Goal: Information Seeking & Learning: Learn about a topic

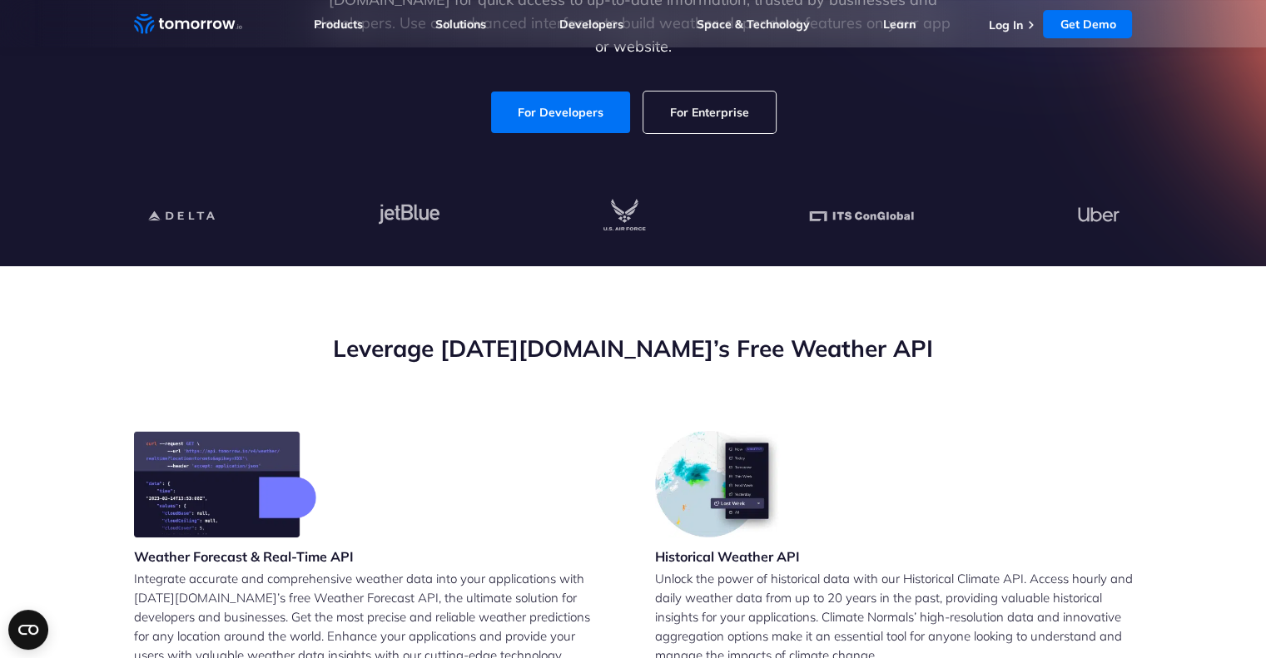
scroll to position [166, 0]
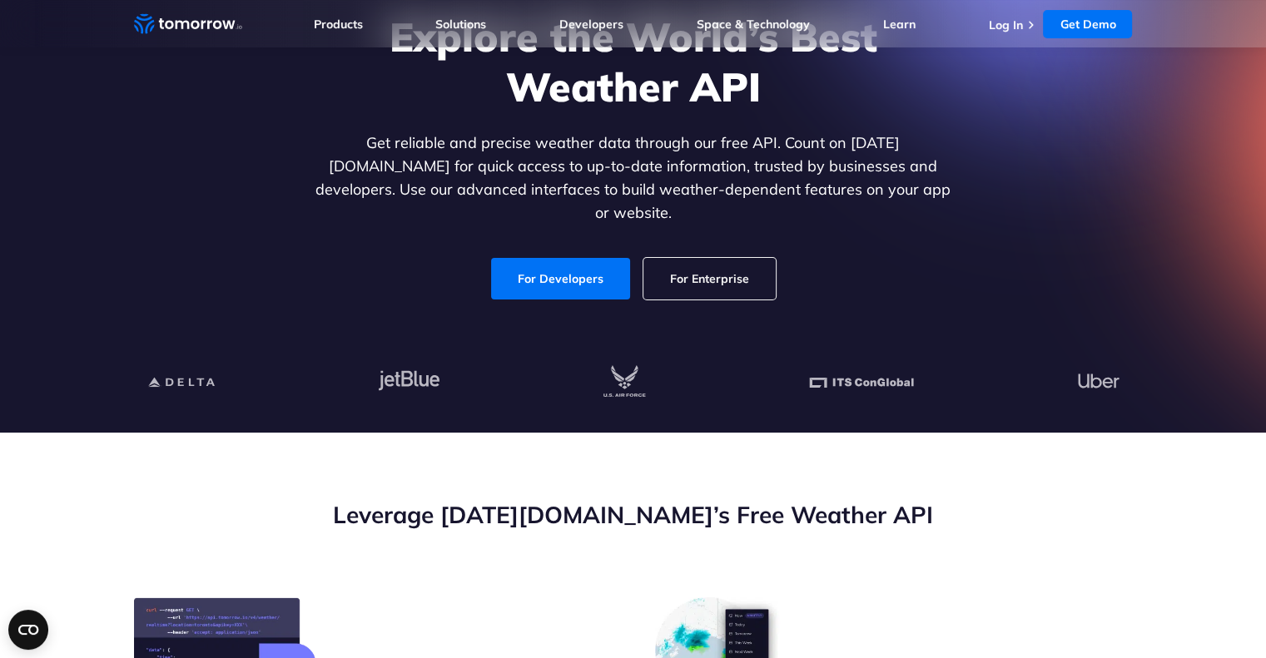
click at [704, 261] on link "For Enterprise" at bounding box center [709, 279] width 132 height 42
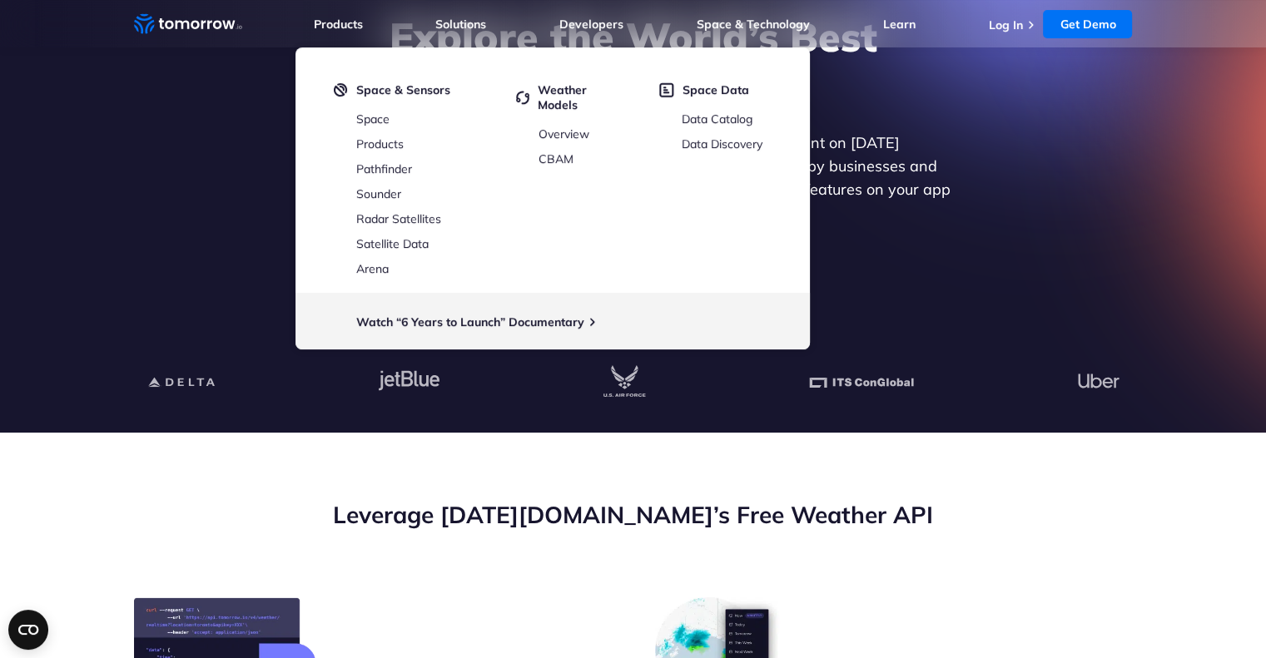
click at [12, 242] on section "Explore the World’s Best Weather API Get reliable and precise weather data thro…" at bounding box center [633, 150] width 1266 height 566
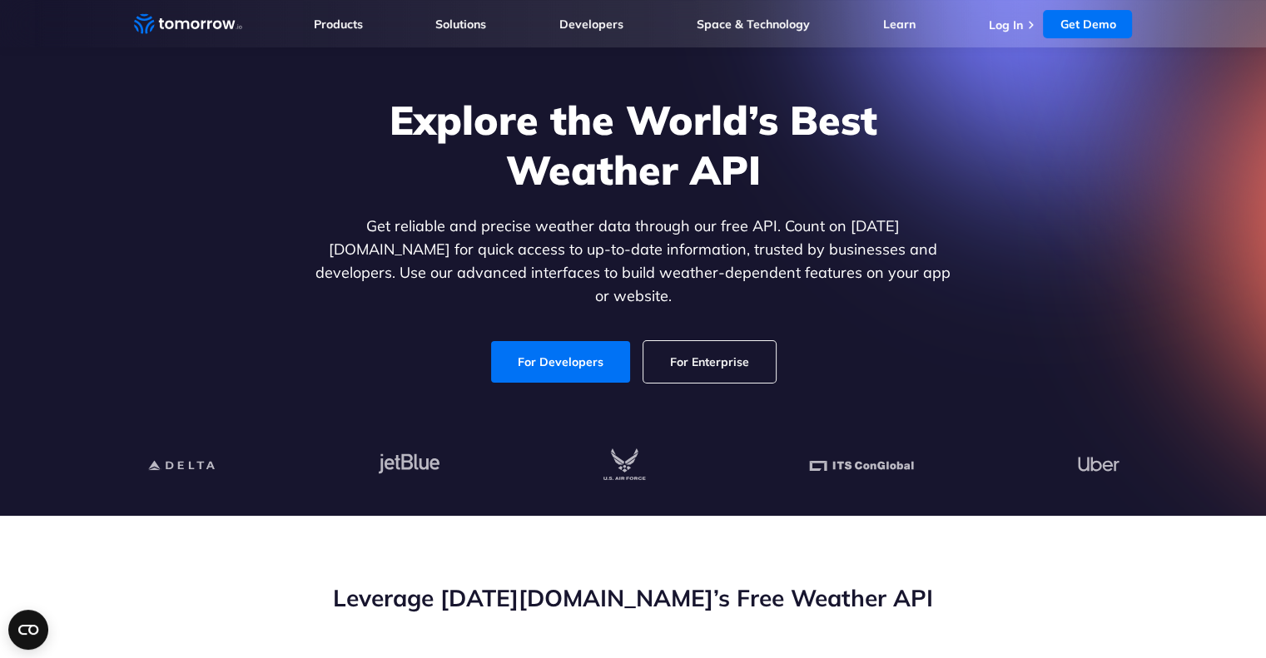
scroll to position [0, 0]
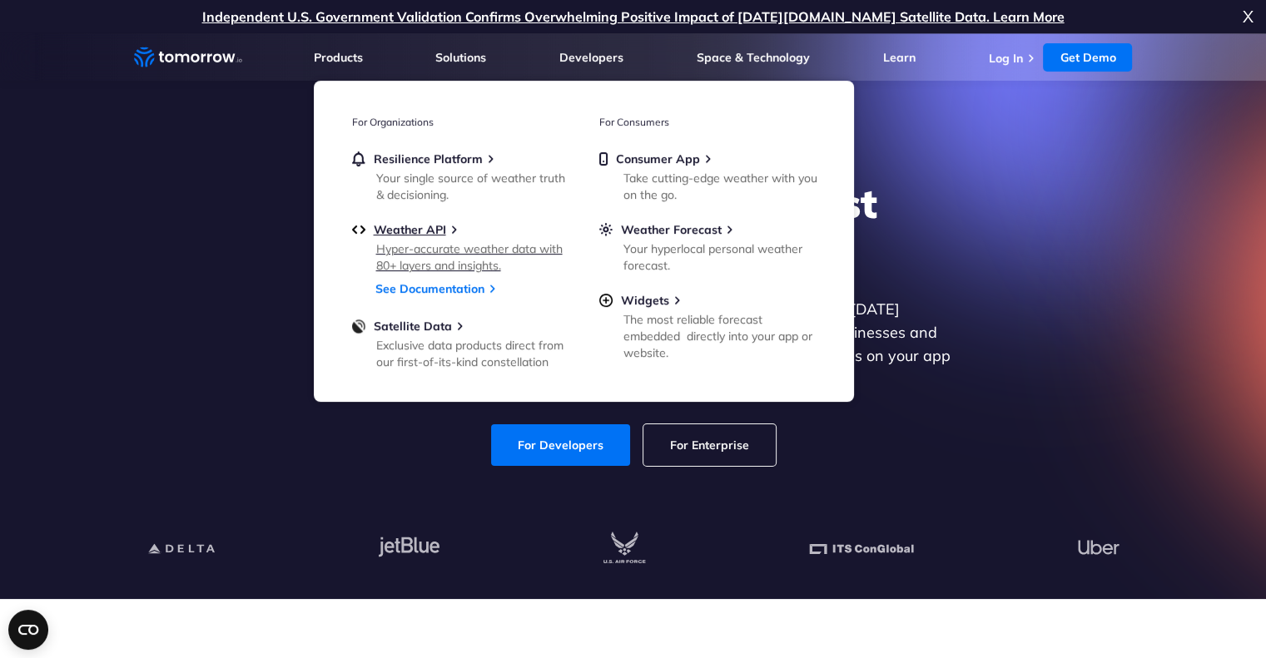
click at [419, 249] on div "Hyper-accurate weather data with 80+ layers and insights." at bounding box center [473, 257] width 194 height 33
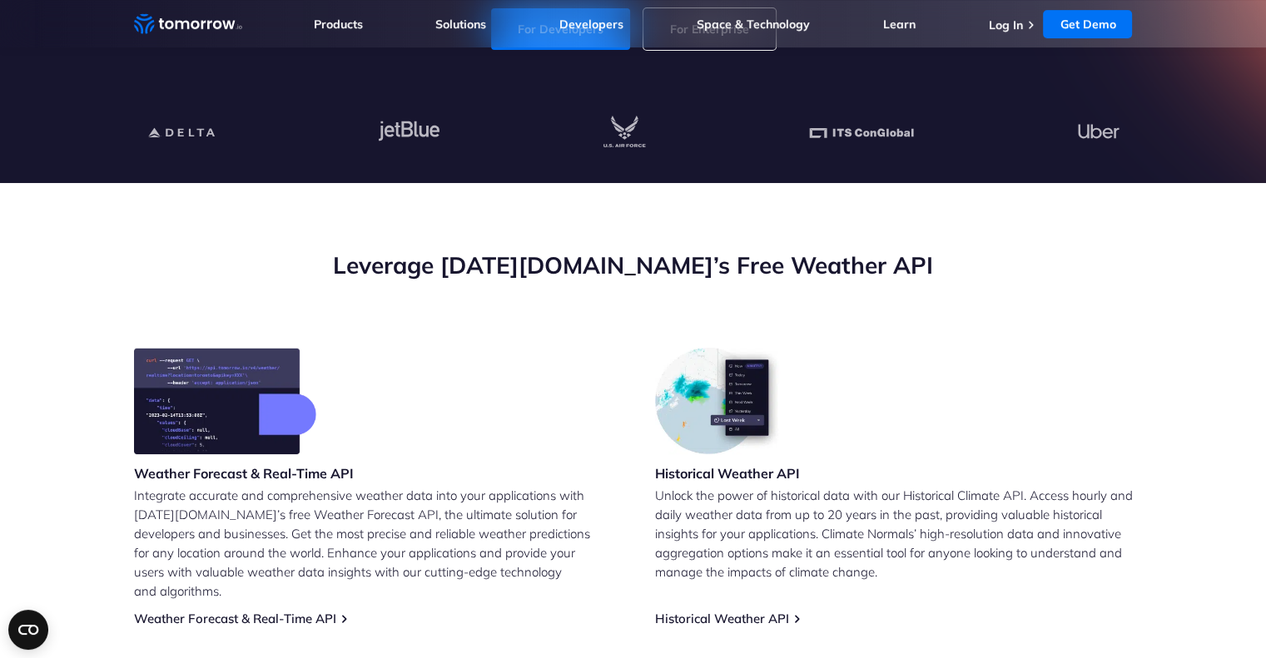
scroll to position [499, 0]
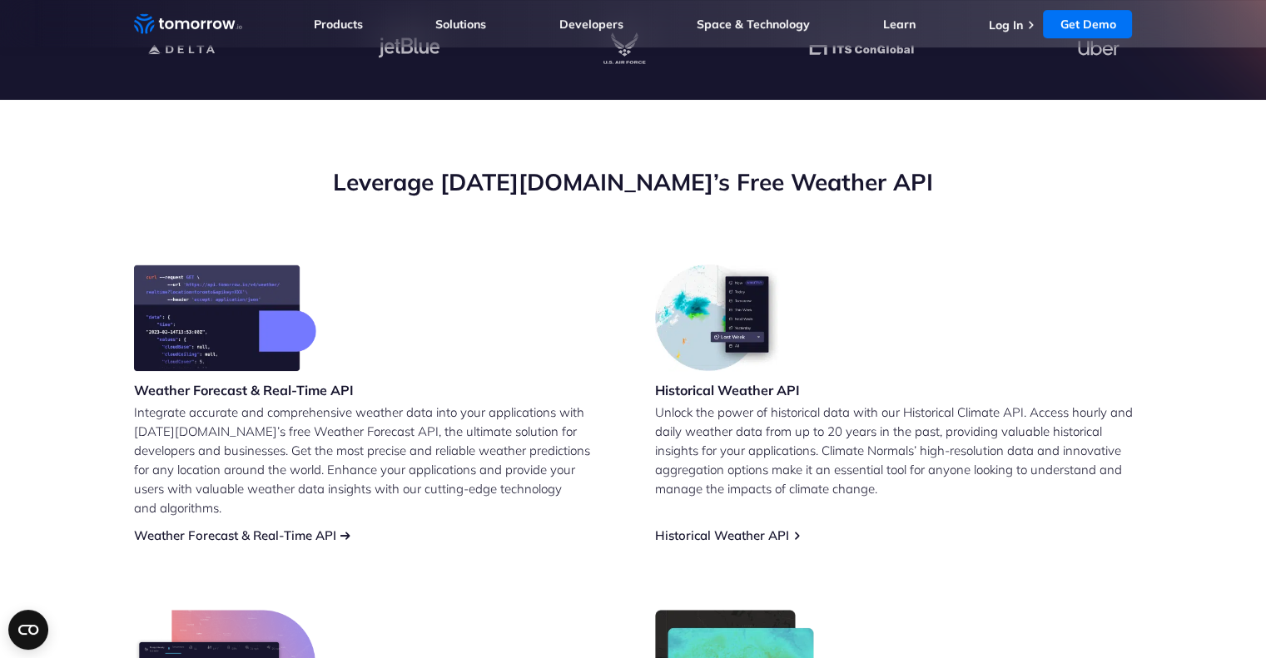
click at [229, 528] on link "Weather Forecast & Real-Time API" at bounding box center [235, 536] width 202 height 16
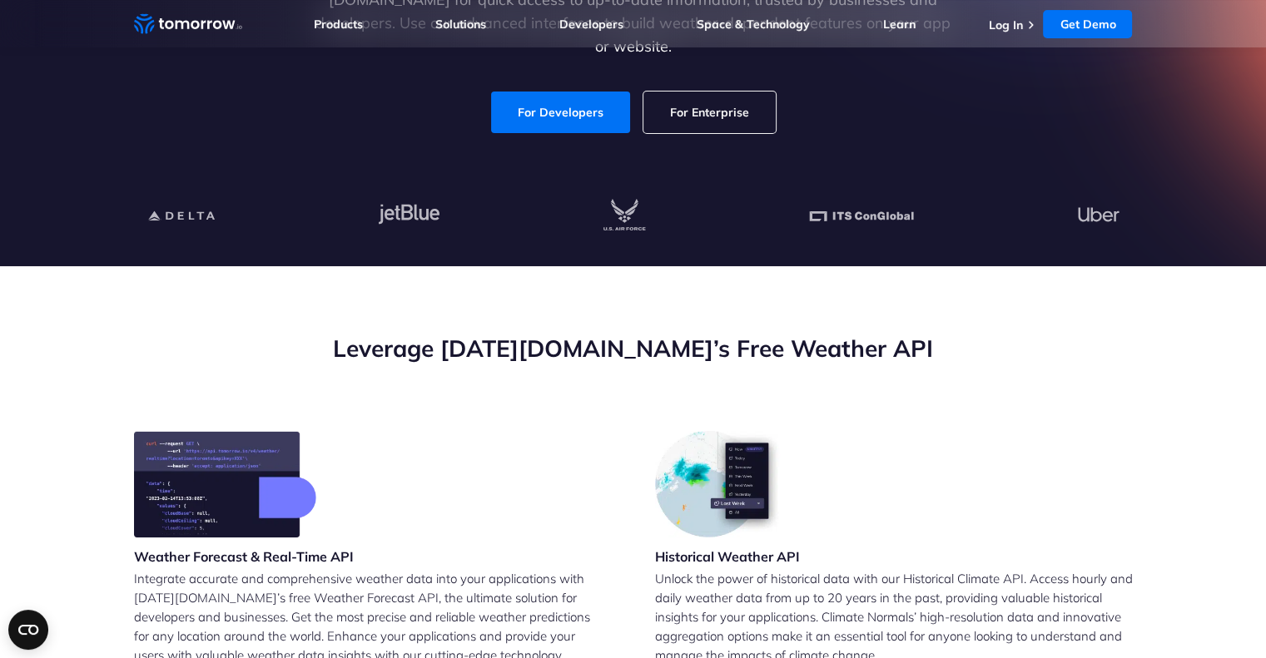
scroll to position [583, 0]
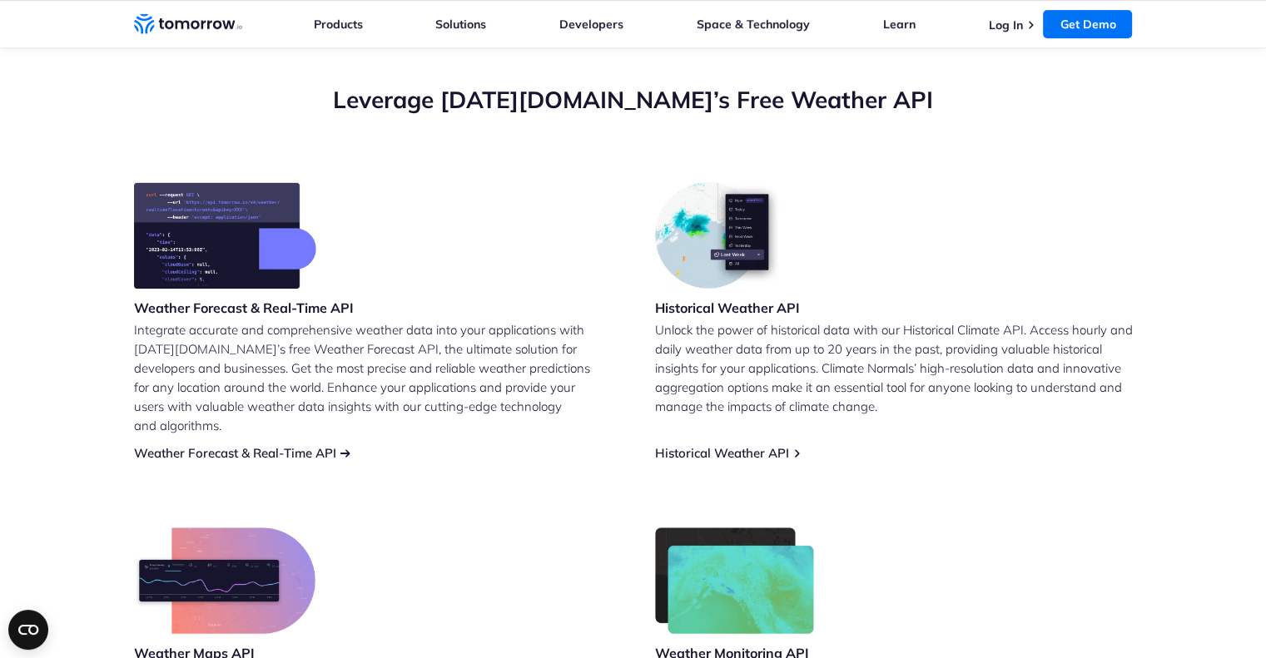
click at [220, 445] on link "Weather Forecast & Real-Time API" at bounding box center [235, 453] width 202 height 16
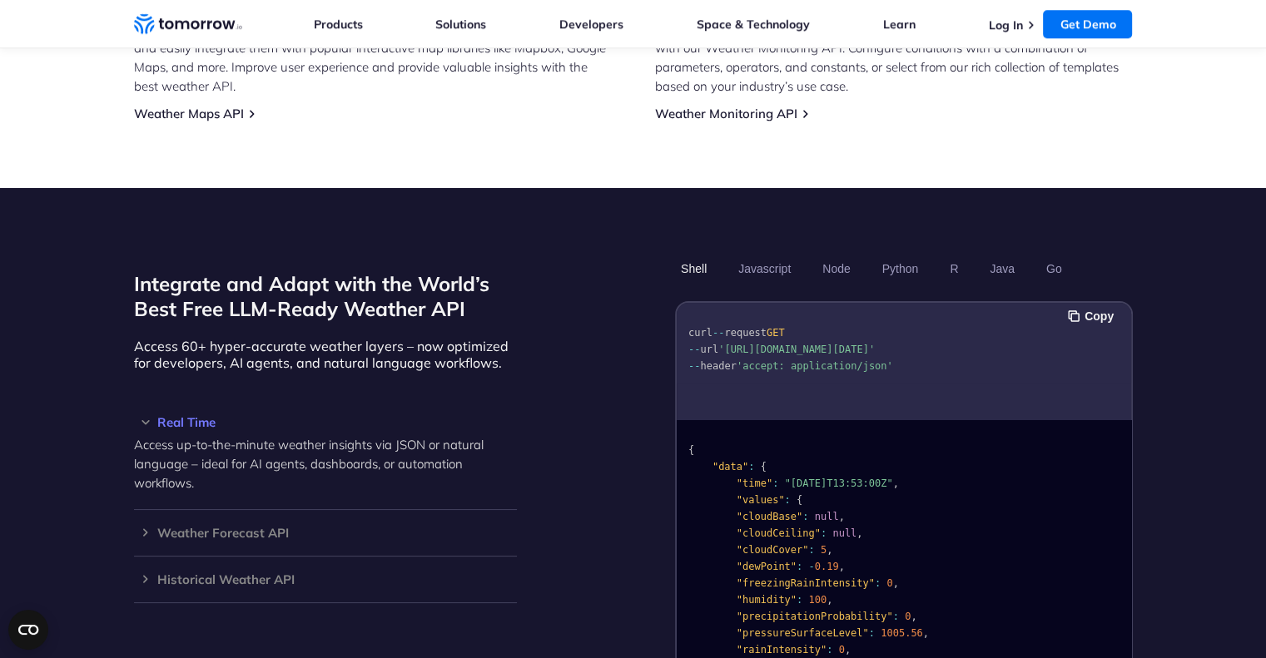
scroll to position [1332, 0]
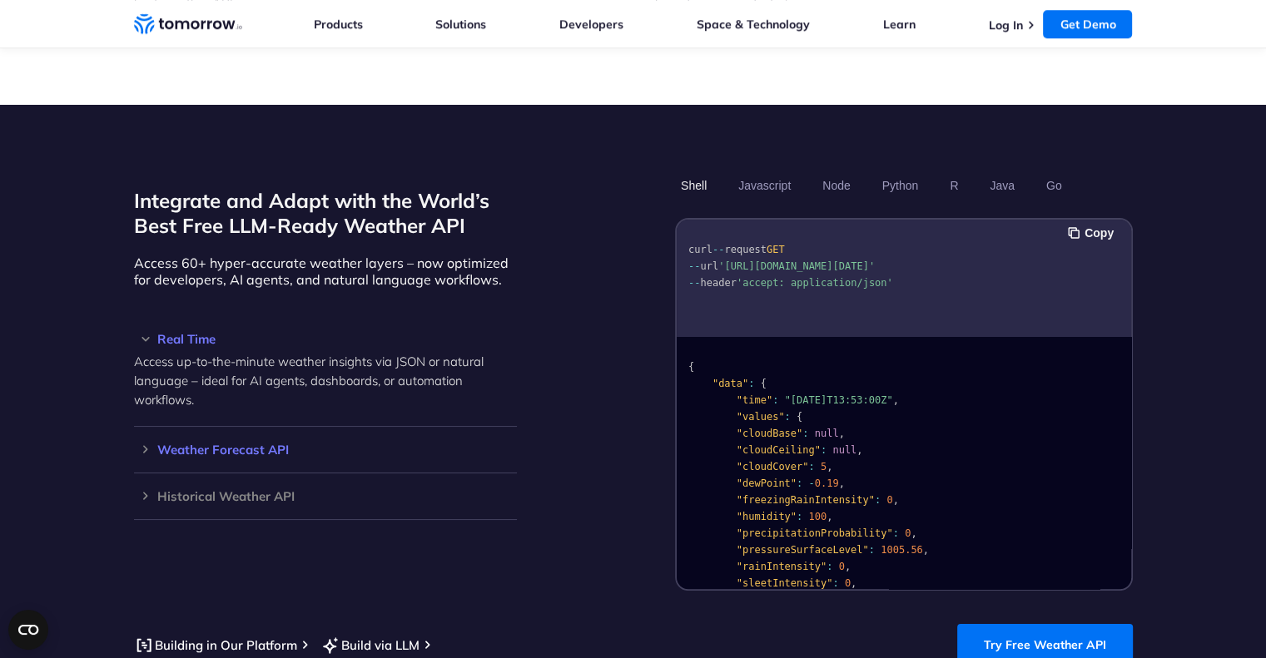
click at [230, 444] on h3 "Weather Forecast API" at bounding box center [325, 450] width 383 height 12
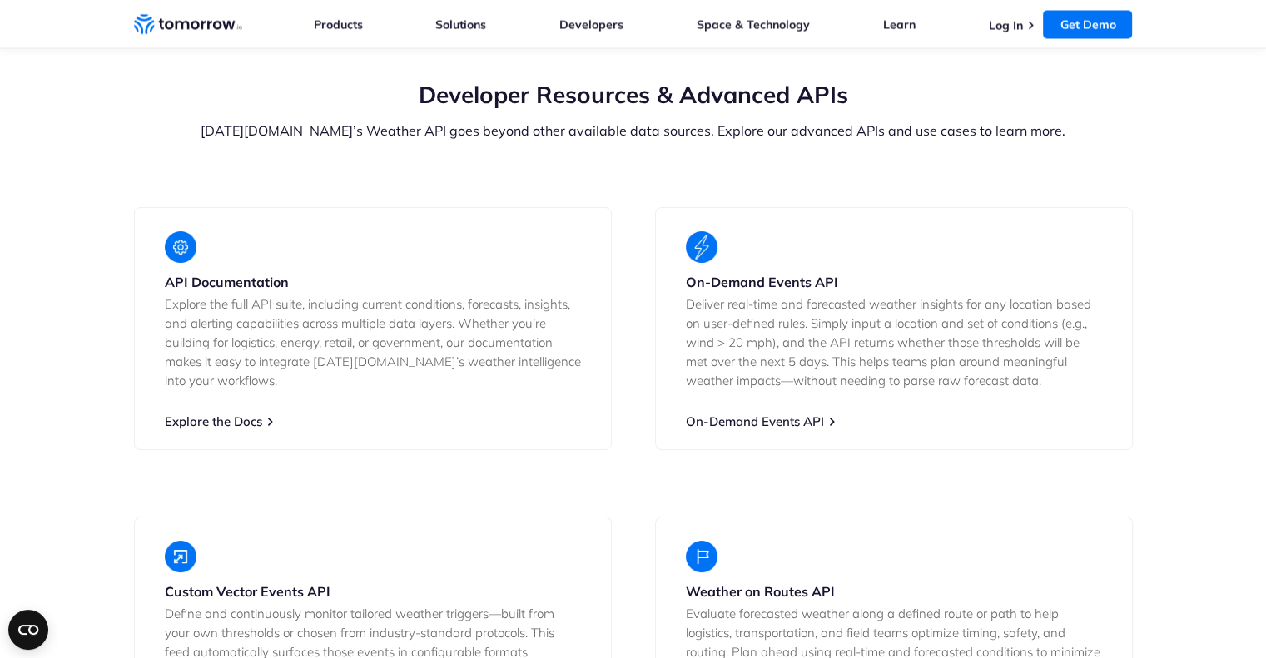
scroll to position [2914, 0]
